Goal: Find specific page/section: Find specific page/section

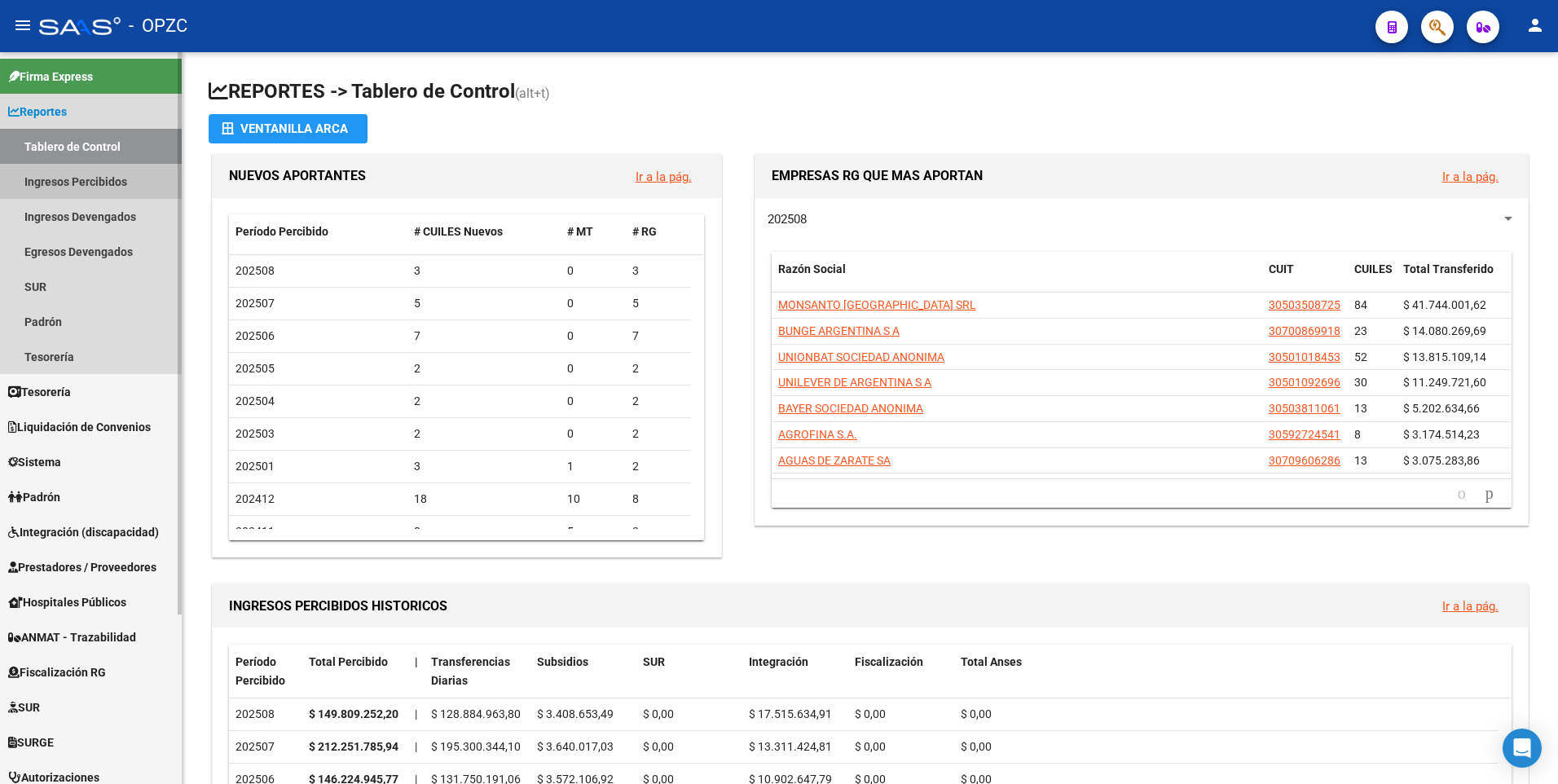
click at [59, 177] on link "Ingresos Percibidos" at bounding box center [90, 181] width 182 height 35
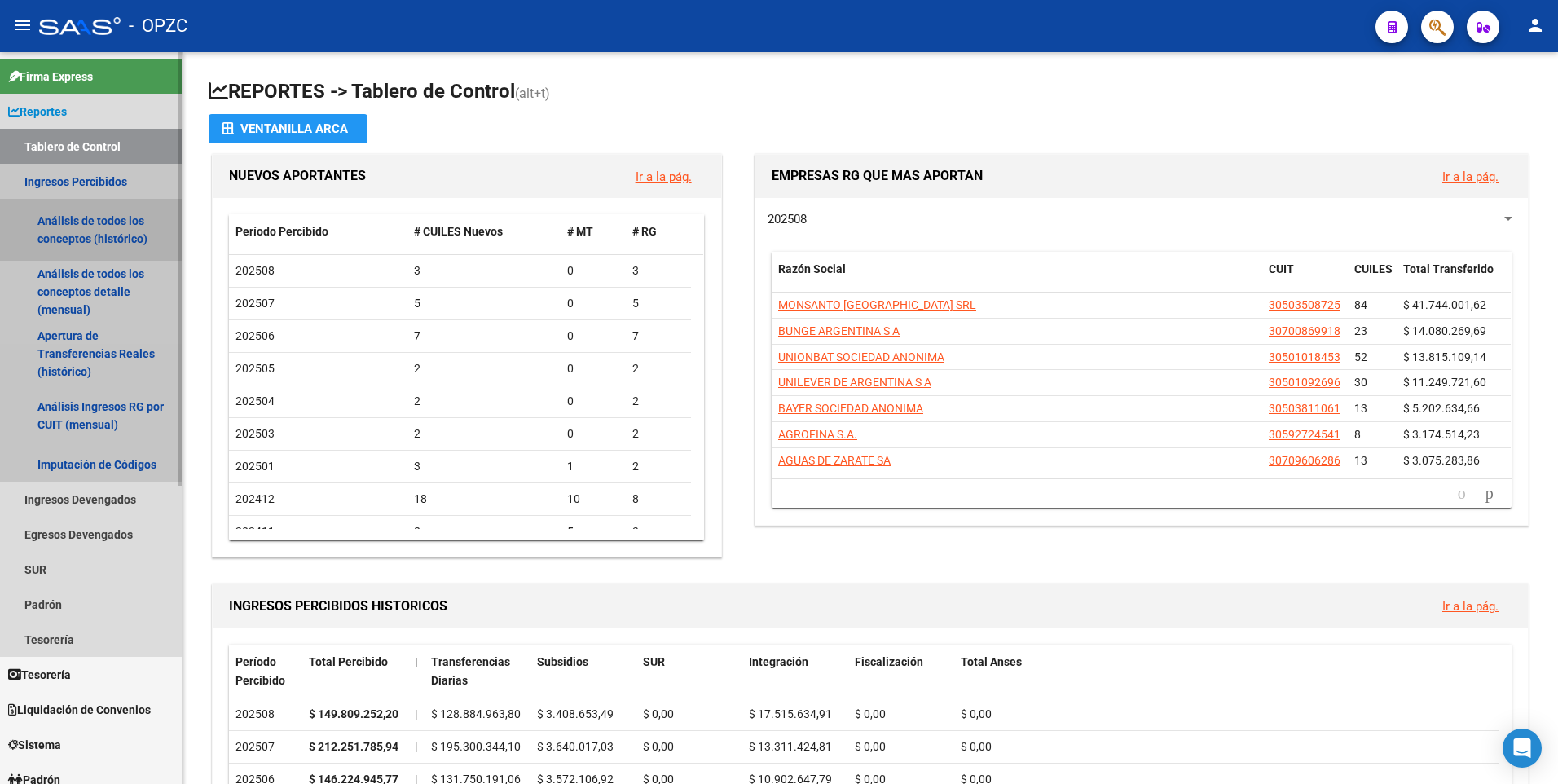
click at [66, 217] on link "Análisis de todos los conceptos (histórico)" at bounding box center [90, 229] width 182 height 62
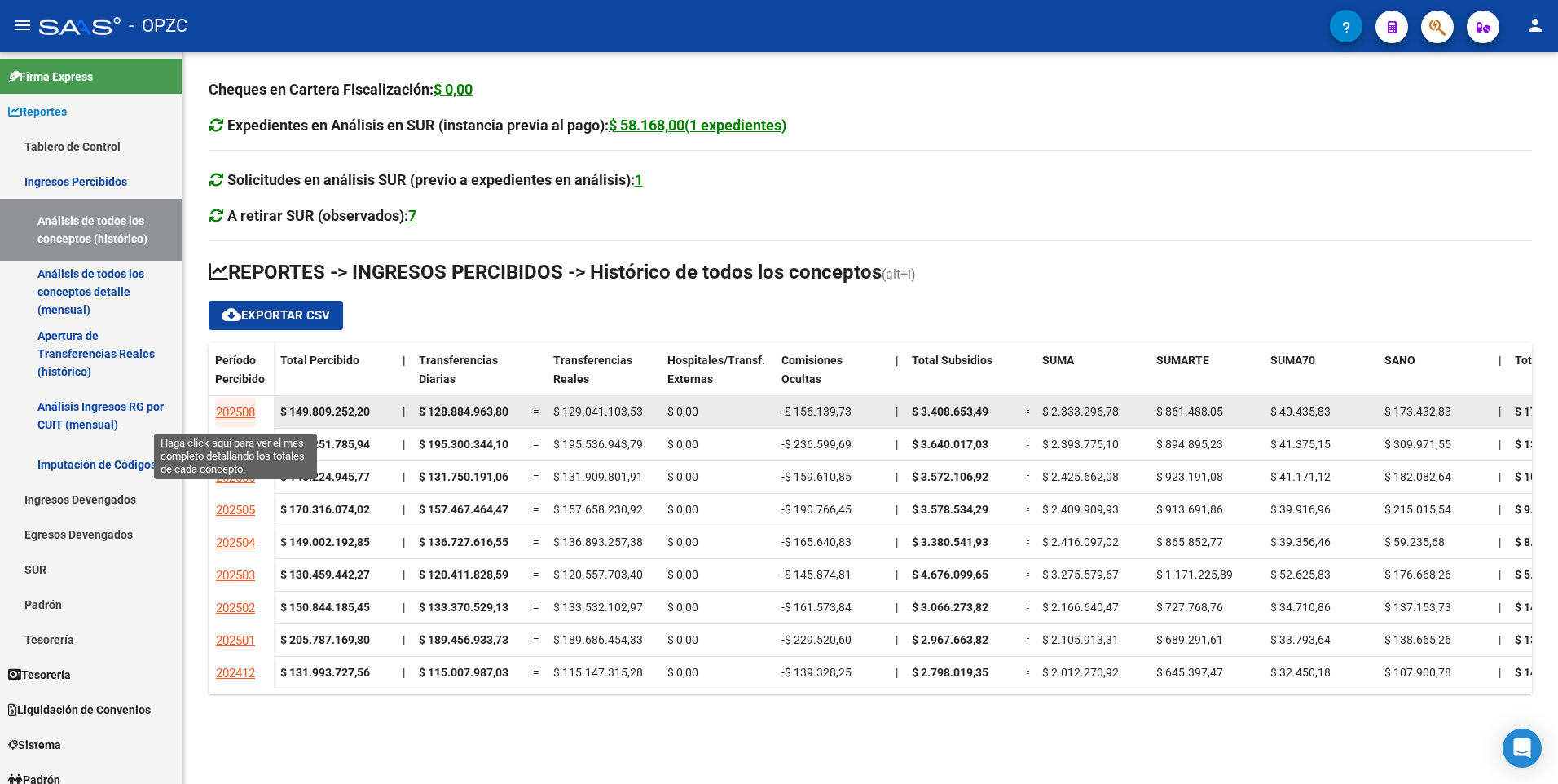
click at [226, 410] on span "202508" at bounding box center [234, 412] width 39 height 15
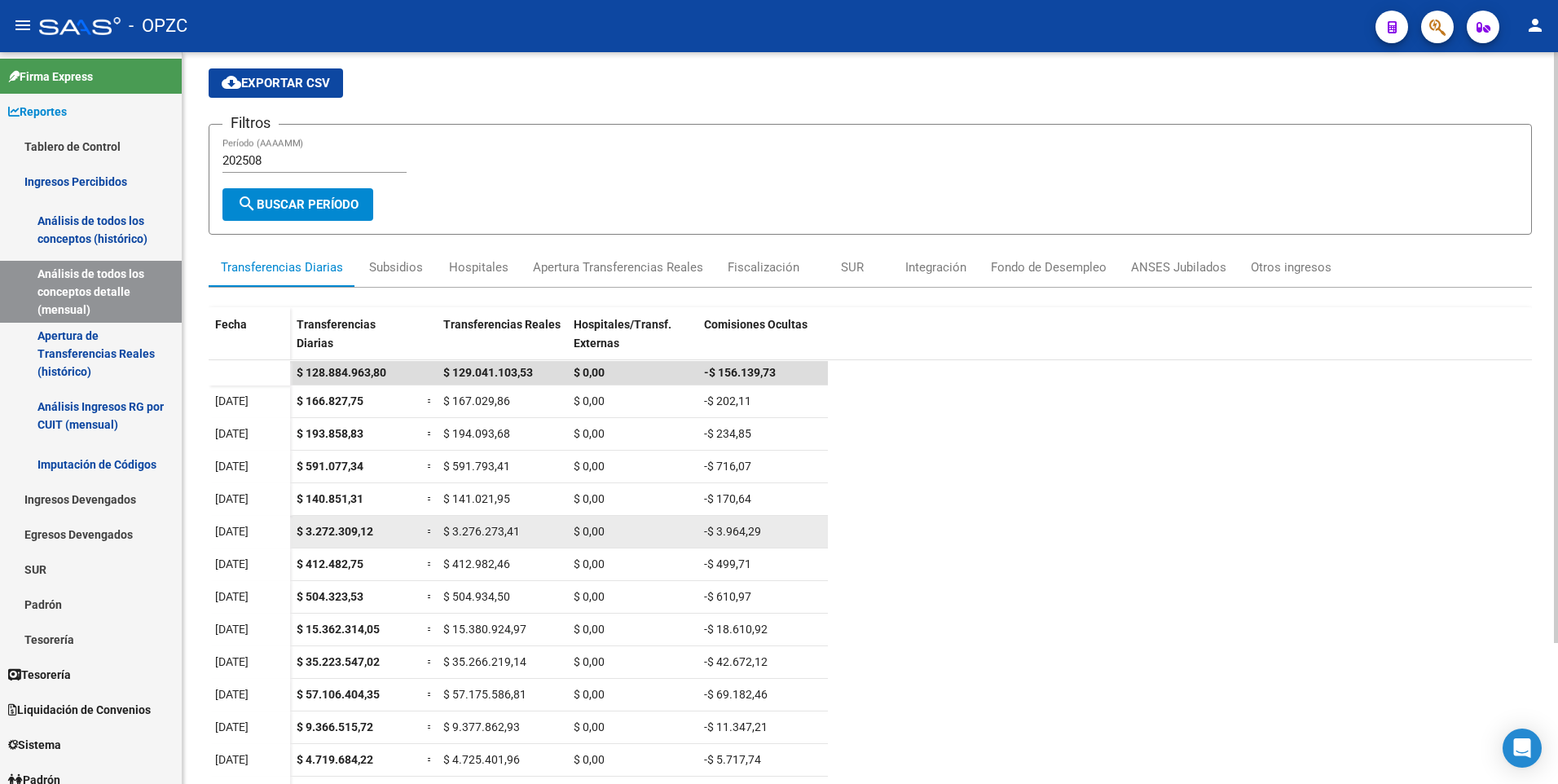
scroll to position [175, 0]
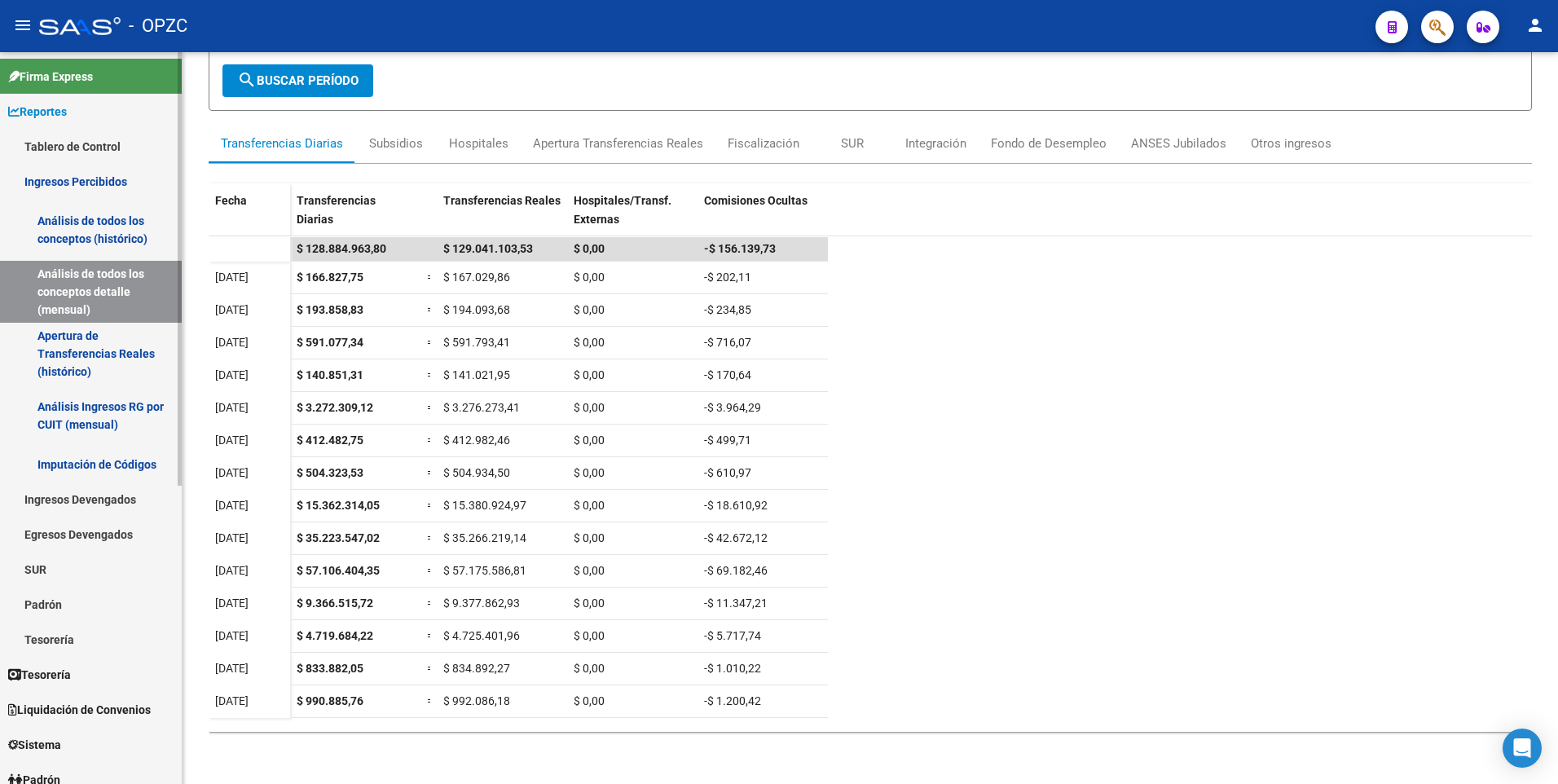
click at [63, 233] on link "Análisis de todos los conceptos (histórico)" at bounding box center [90, 229] width 182 height 62
